Goal: Transaction & Acquisition: Subscribe to service/newsletter

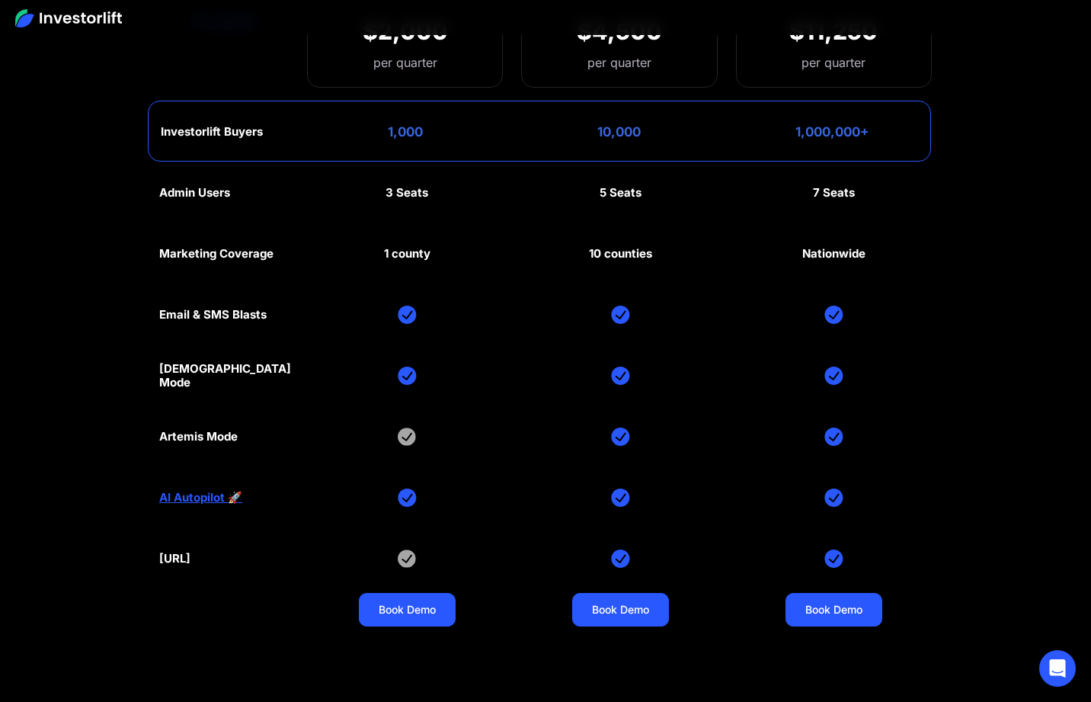
scroll to position [7040, 0]
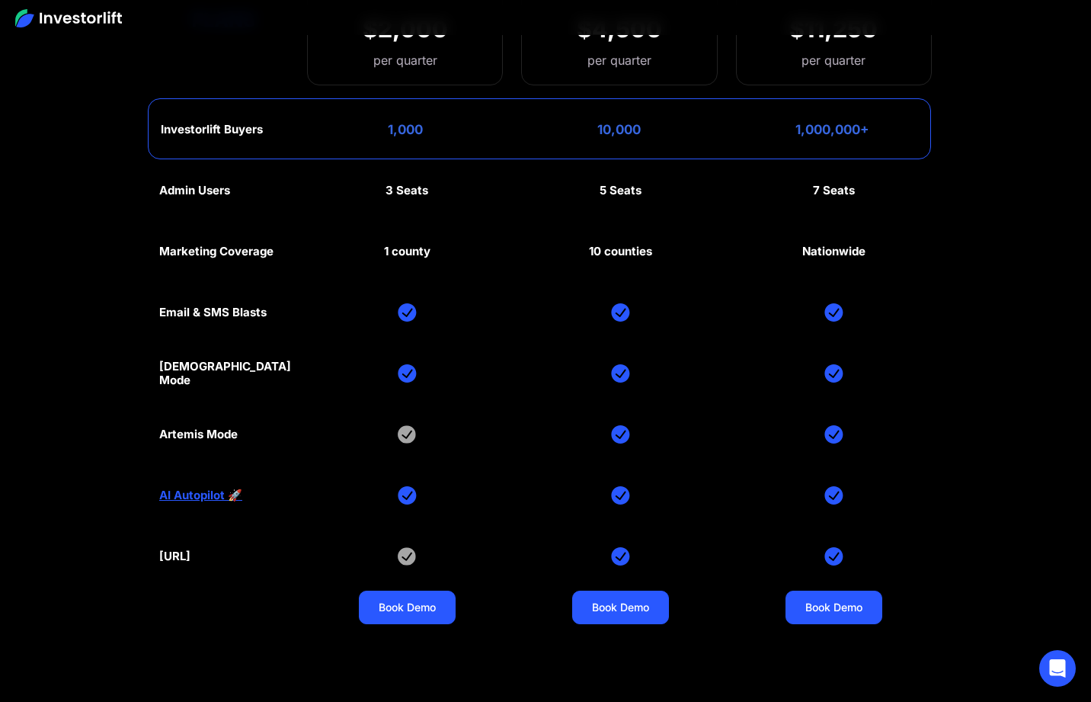
click at [209, 495] on link "AI Autopilot 🚀" at bounding box center [200, 495] width 83 height 14
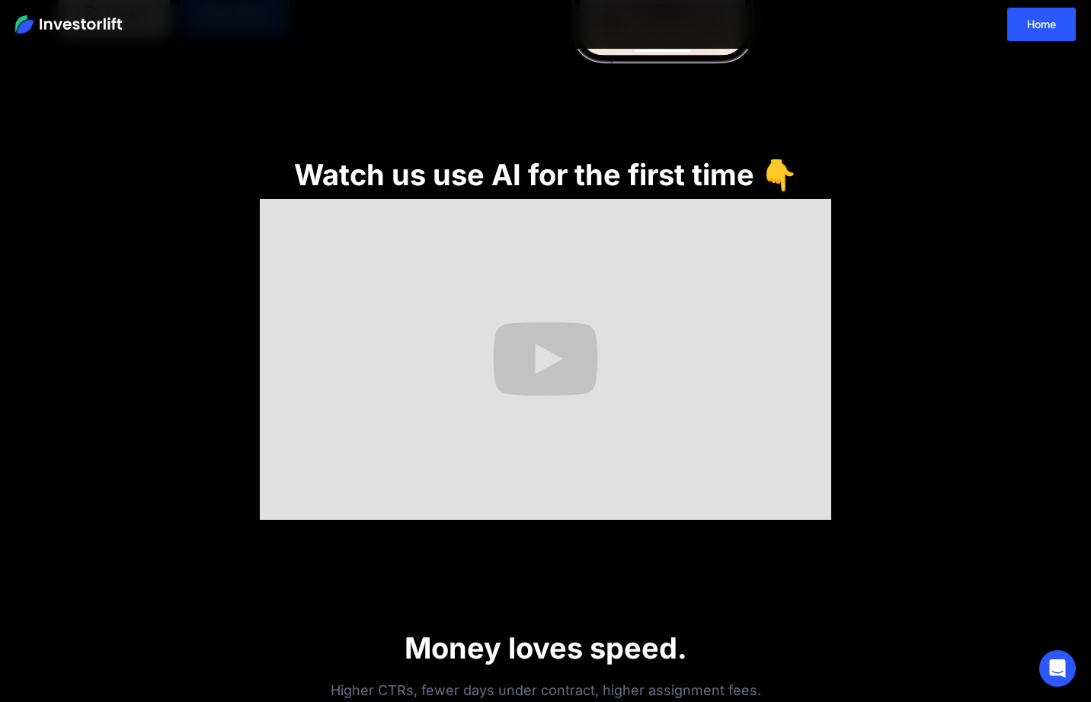
click at [72, 27] on img at bounding box center [68, 24] width 107 height 18
click at [30, 21] on img at bounding box center [68, 24] width 107 height 18
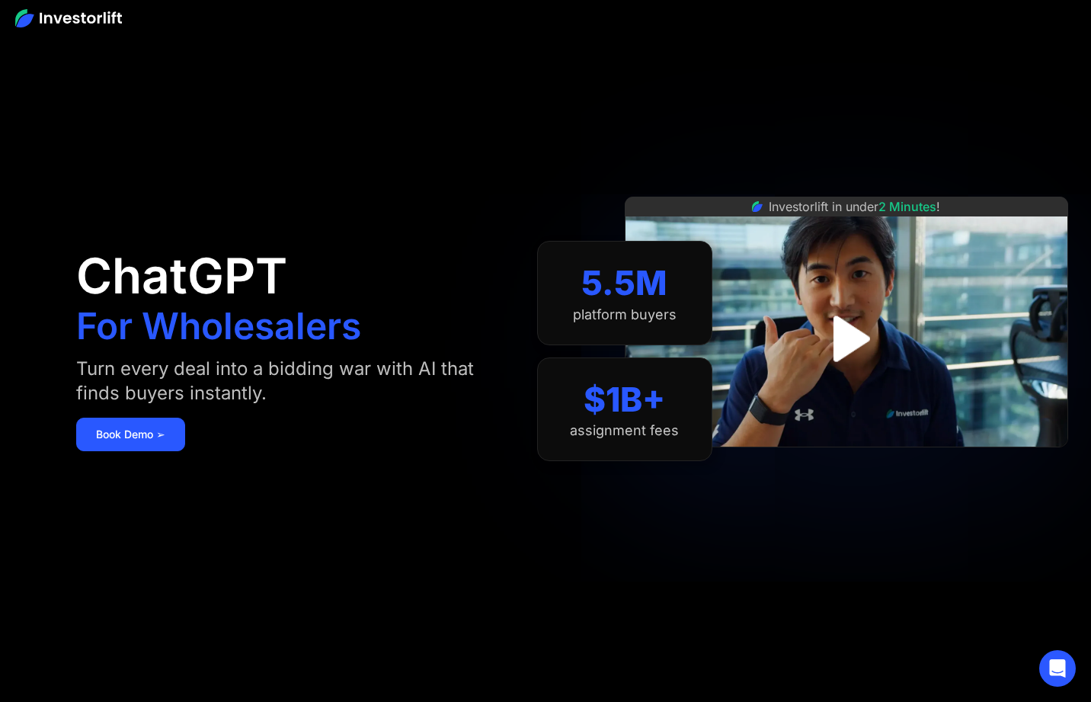
scroll to position [6707, 0]
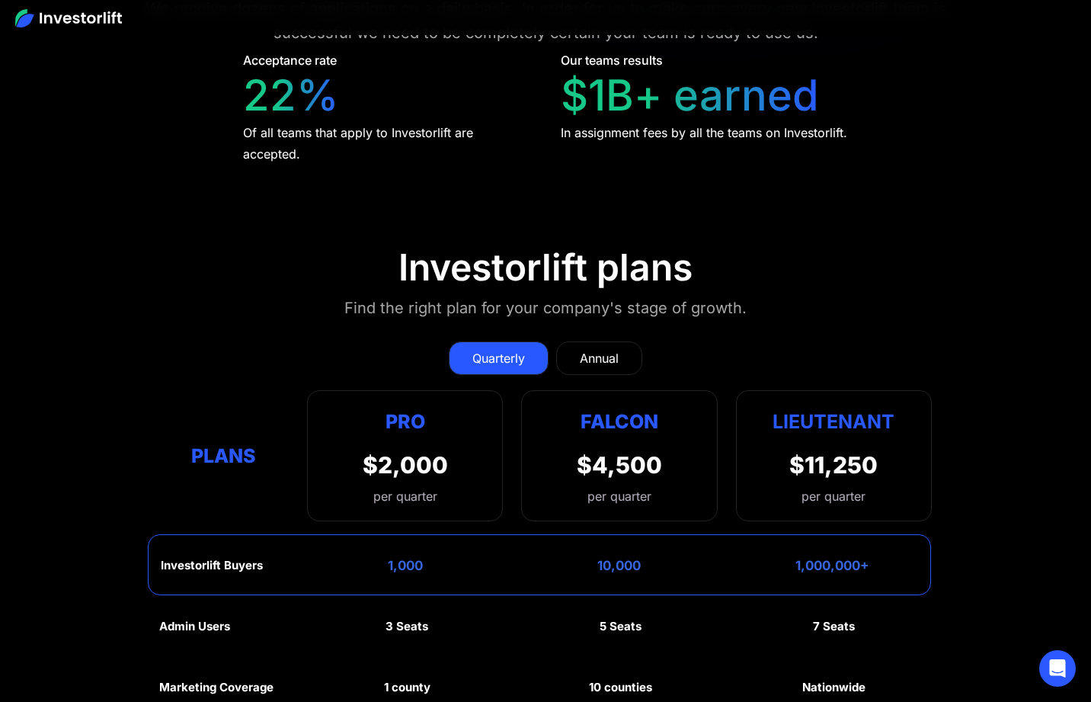
scroll to position [6579, 0]
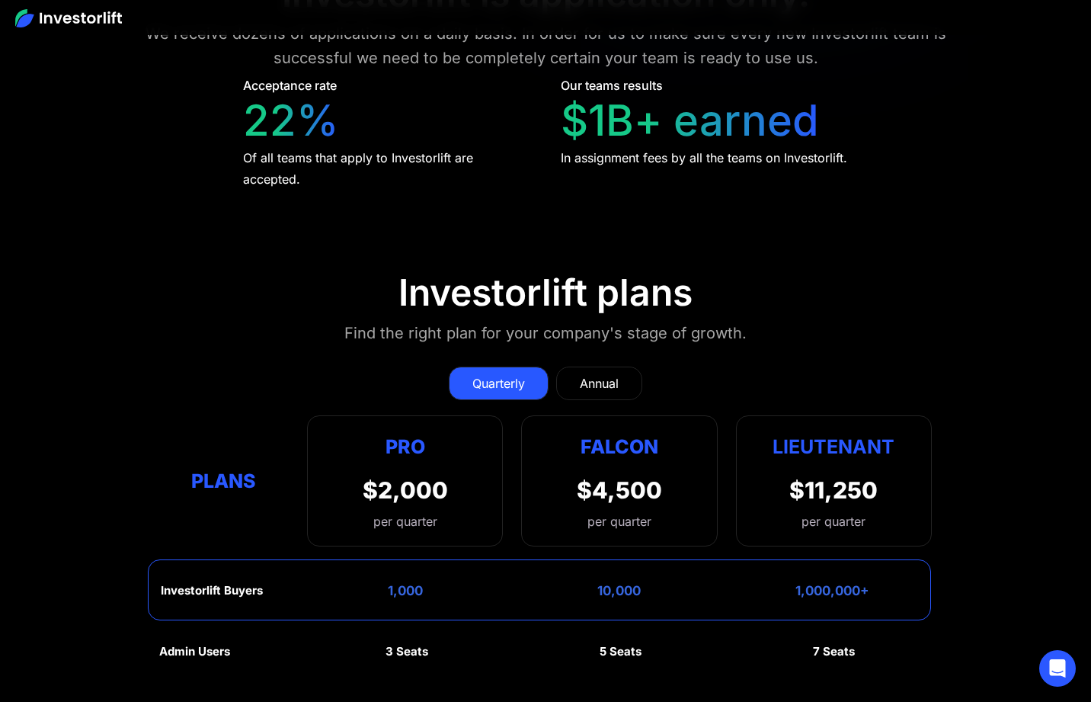
click at [69, 386] on section "Investorlift plans Find the right plan for your company's stage of growth. Quar…" at bounding box center [545, 679] width 1091 height 890
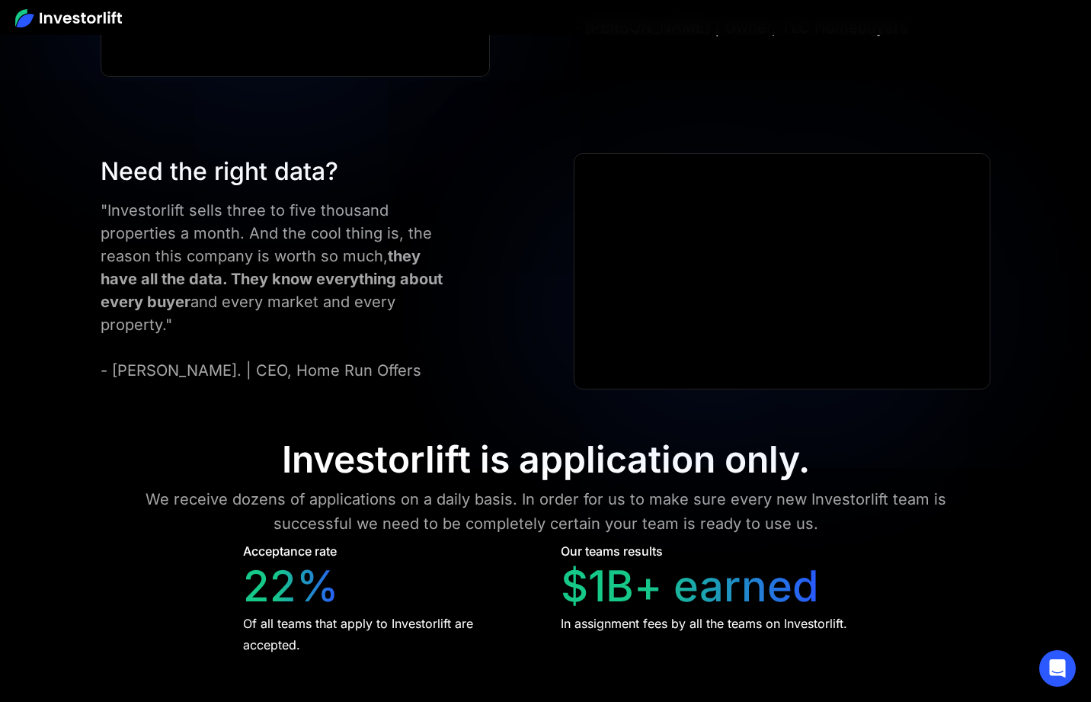
scroll to position [6113, 0]
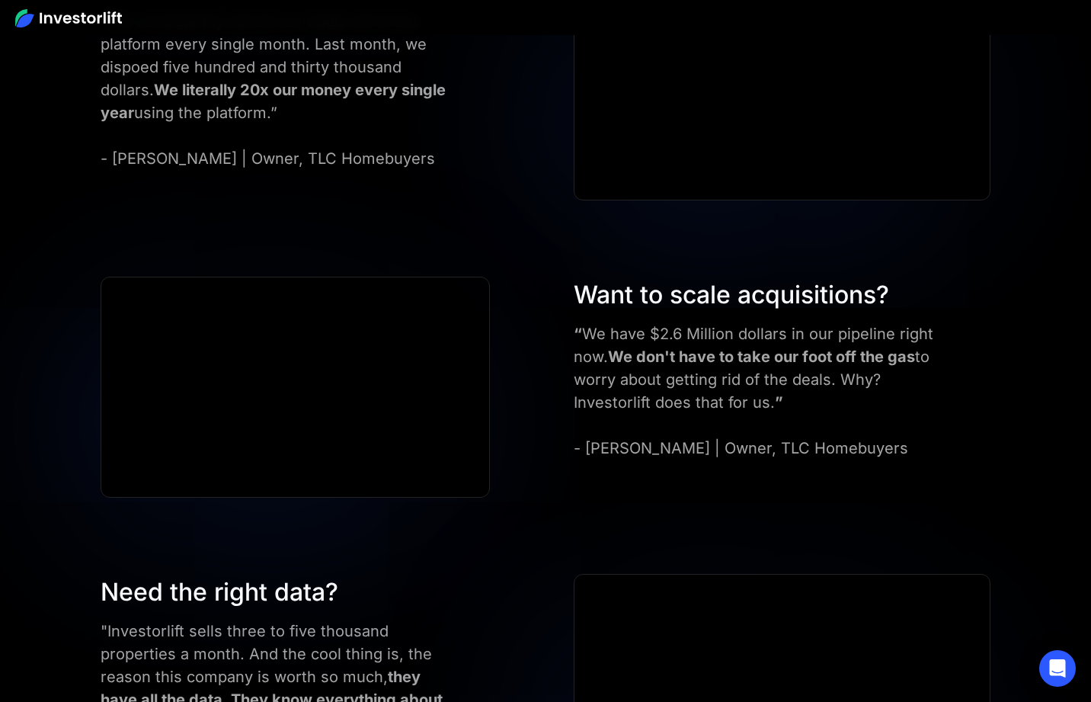
scroll to position [5684, 0]
